Goal: Task Accomplishment & Management: Use online tool/utility

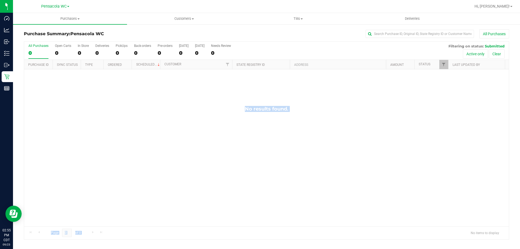
click at [69, 103] on div "No results found." at bounding box center [266, 165] width 485 height 193
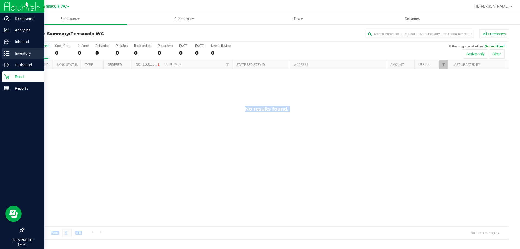
click at [13, 53] on p "Inventory" at bounding box center [25, 53] width 33 height 7
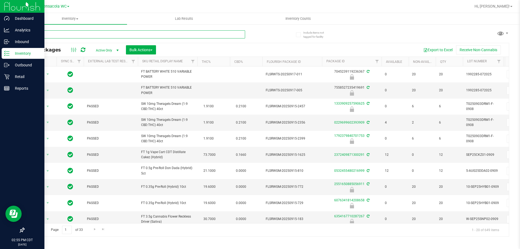
click at [73, 37] on input "text" at bounding box center [134, 34] width 221 height 8
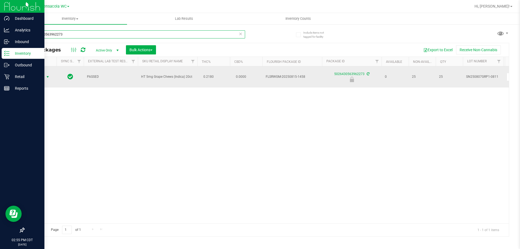
type input "5026430563962273"
click at [41, 76] on span "Action" at bounding box center [37, 77] width 15 height 8
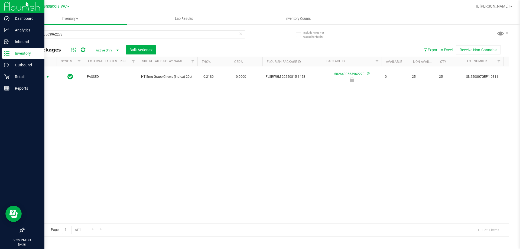
drag, startPoint x: 46, startPoint y: 78, endPoint x: 42, endPoint y: 102, distance: 24.9
click at [46, 78] on span "select" at bounding box center [48, 77] width 4 height 4
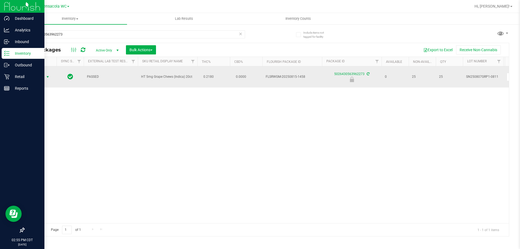
click at [46, 78] on span "select" at bounding box center [48, 77] width 4 height 4
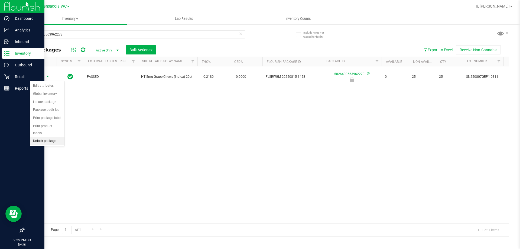
click at [42, 137] on li "Unlock package" at bounding box center [47, 141] width 35 height 8
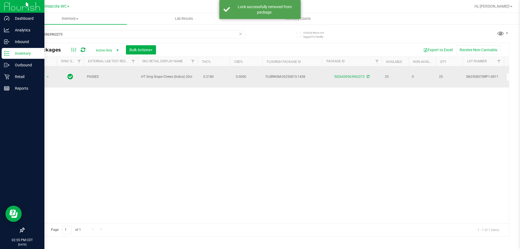
click at [44, 80] on td "Action Action Adjust qty Create package Edit attributes Global inventory Locate…" at bounding box center [40, 76] width 33 height 21
click at [45, 79] on span "select" at bounding box center [47, 77] width 7 height 8
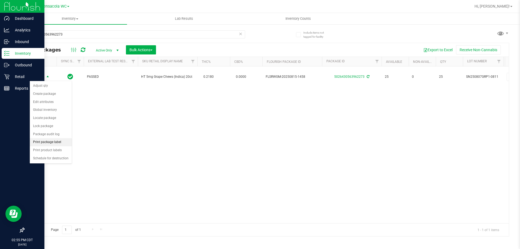
click at [53, 140] on li "Print package label" at bounding box center [51, 142] width 42 height 8
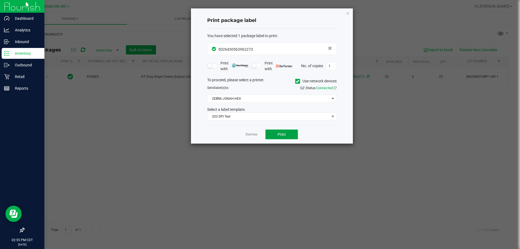
click at [290, 131] on button "Print" at bounding box center [282, 135] width 33 height 10
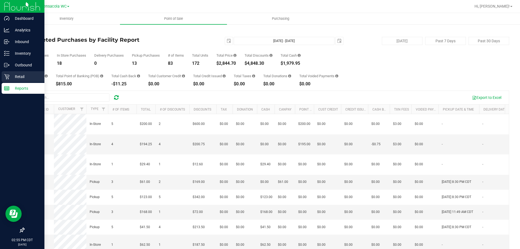
scroll to position [54, 0]
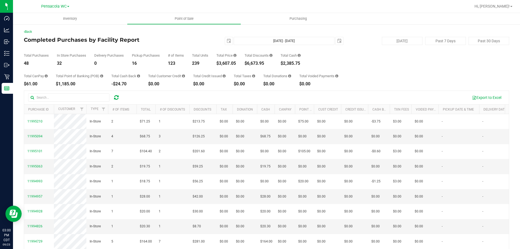
drag, startPoint x: 239, startPoint y: 62, endPoint x: 219, endPoint y: 61, distance: 20.1
click at [219, 61] on div "Total Purchases 48 In Store Purchases 32 Delivery Purchases 0 Pickup Purchases …" at bounding box center [266, 55] width 485 height 21
copy div "3,607.05"
